Goal: Information Seeking & Learning: Learn about a topic

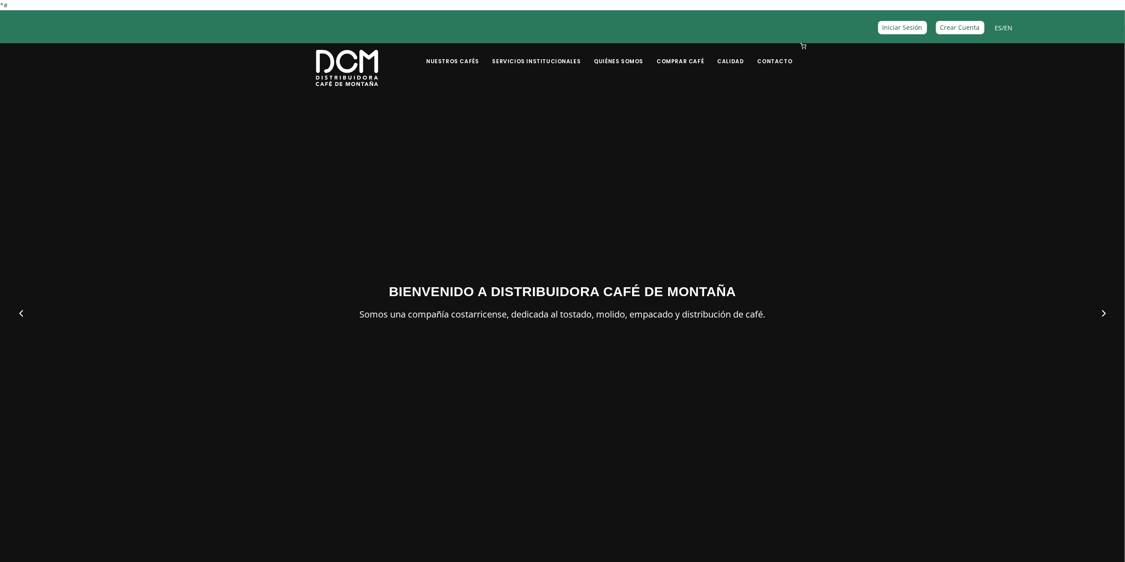
click at [921, 111] on div at bounding box center [562, 306] width 1125 height 562
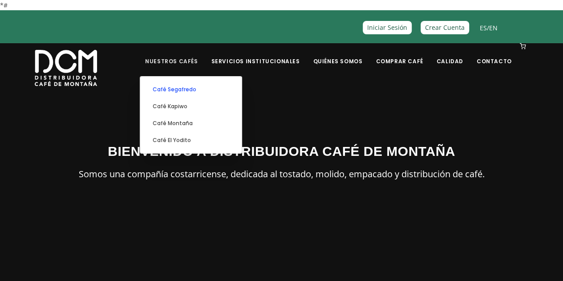
click at [189, 83] on link "Café Segafredo" at bounding box center [191, 89] width 93 height 17
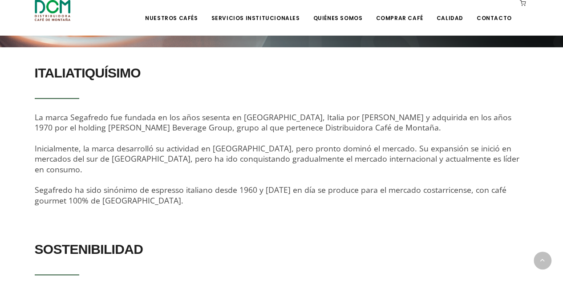
scroll to position [262, 0]
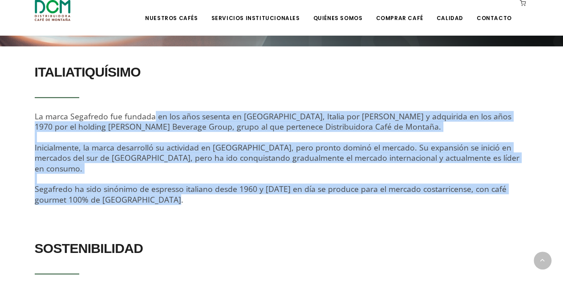
drag, startPoint x: 119, startPoint y: 190, endPoint x: 25, endPoint y: 101, distance: 129.4
click at [25, 101] on section "ITALIATIQUÍSIMO La marca Segafredo fue fundada en los años sesenta en Bolonia, …" at bounding box center [281, 134] width 563 height 176
copy span "La marca Segafredo fue fundada en los años sesenta en Bolonia, Italia por Franc…"
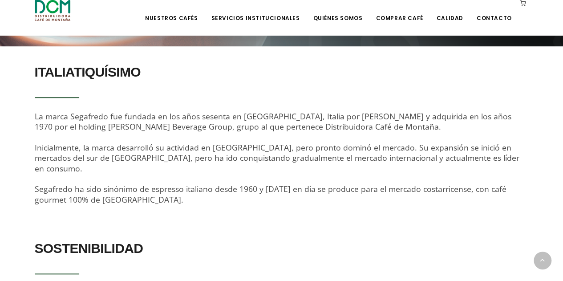
click at [317, 222] on section "SOSTENIBILIDAD Como líder mundial en la industria del café, reconocemos y valor…" at bounding box center [281, 279] width 563 height 114
